Goal: Download file/media

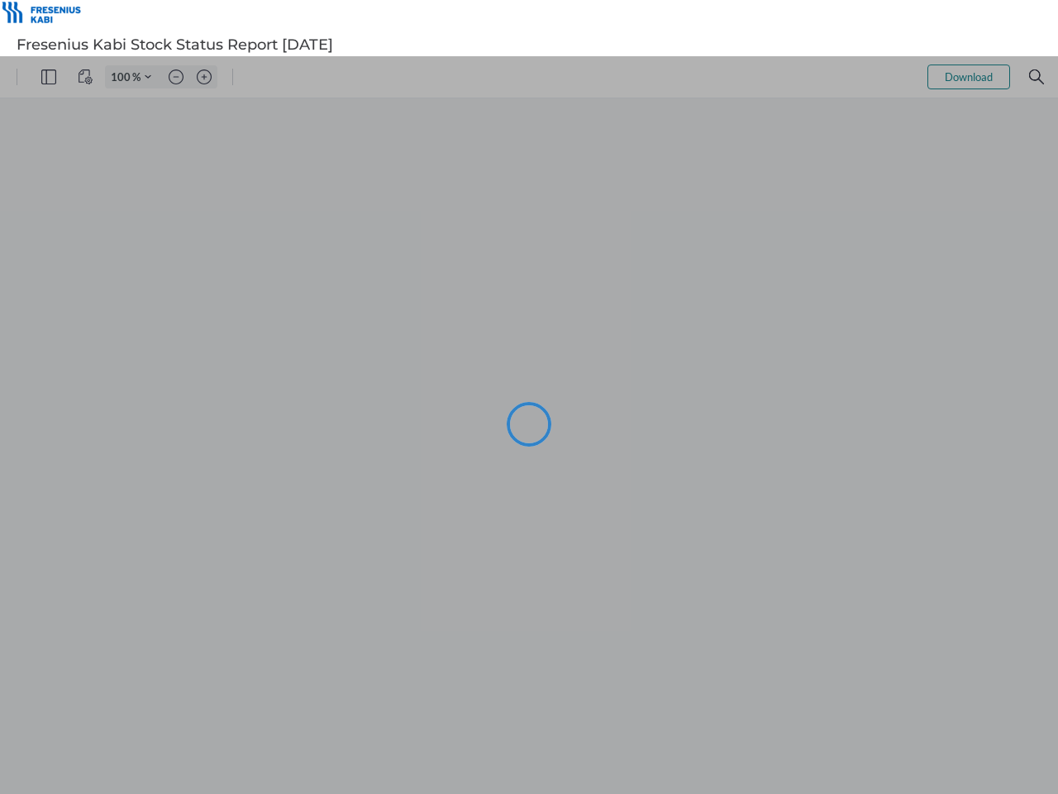
type input "70"
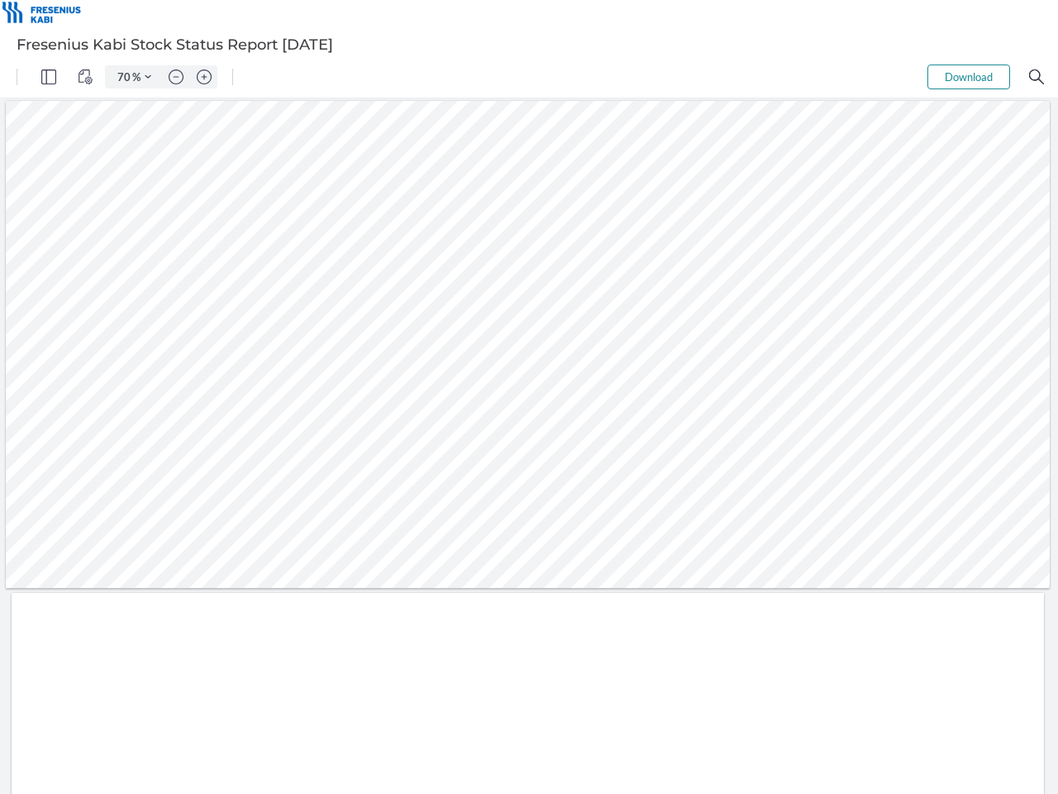
type input "1"
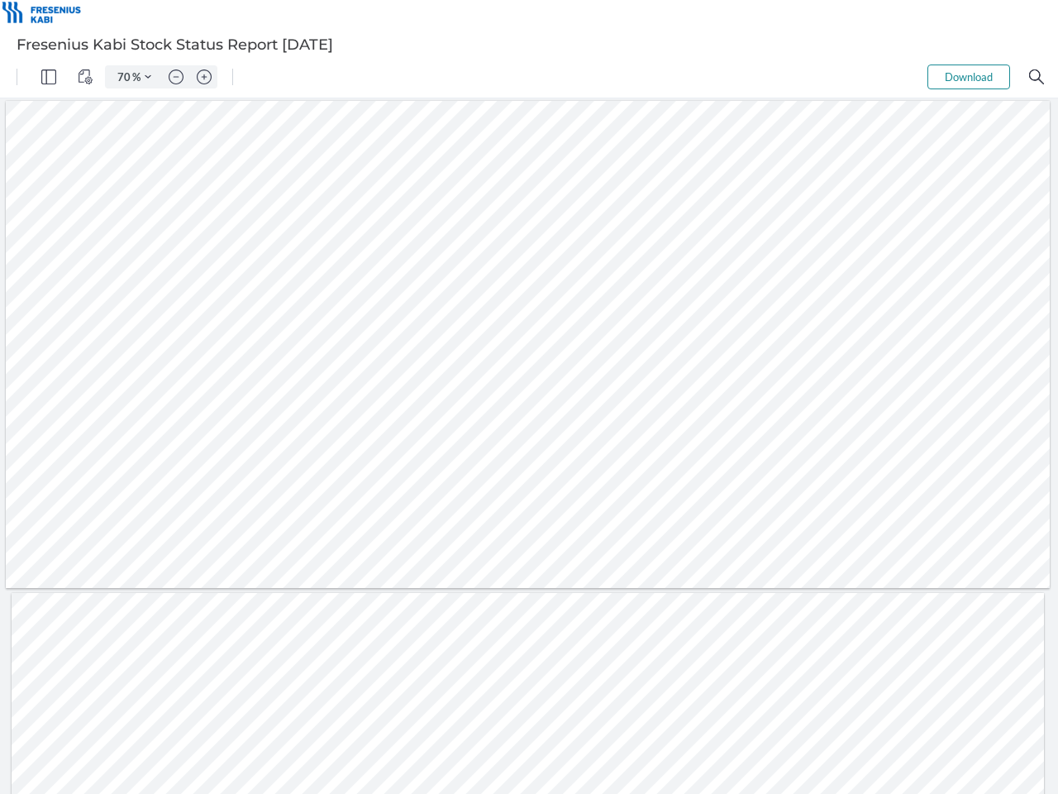
click at [49, 77] on img "Panel" at bounding box center [48, 76] width 15 height 15
click at [85, 77] on img "View Controls" at bounding box center [85, 76] width 15 height 15
click at [125, 77] on input "70" at bounding box center [120, 76] width 23 height 15
click at [148, 77] on img "Zoom Controls" at bounding box center [148, 77] width 7 height 7
click at [176, 77] on img "Zoom out" at bounding box center [176, 76] width 15 height 15
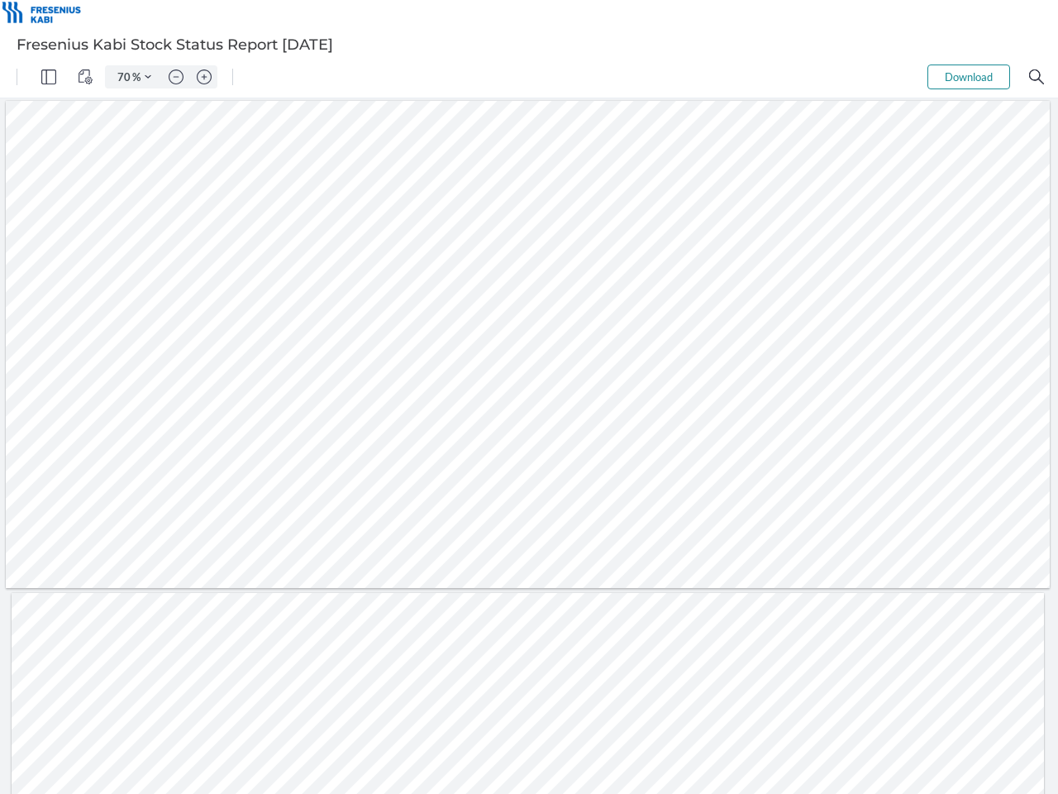
click at [204, 77] on img "Zoom in" at bounding box center [204, 76] width 15 height 15
click at [969, 77] on button "Download" at bounding box center [969, 76] width 83 height 25
click at [1037, 77] on img "Search" at bounding box center [1036, 76] width 15 height 15
click at [529, 764] on form "1 / 2" at bounding box center [529, 764] width 20 height 14
